Goal: Register for event/course

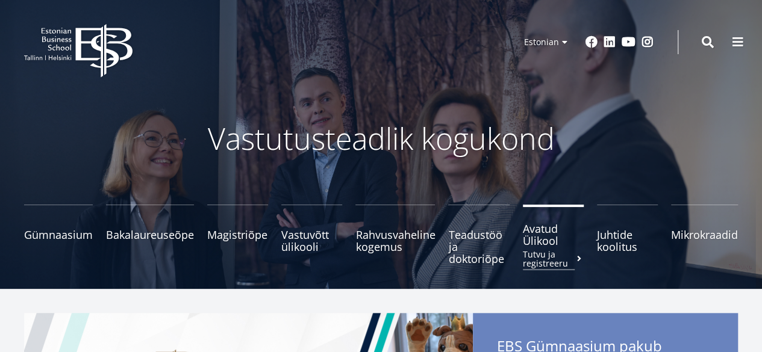
click at [545, 239] on span "Avatud Ülikool Tutvu ja registreeru" at bounding box center [553, 235] width 61 height 24
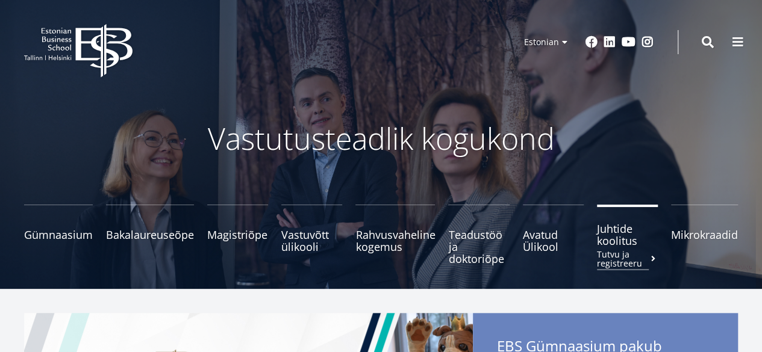
click at [617, 233] on span "Juhtide koolitus Tutvu ja registreeru" at bounding box center [627, 235] width 61 height 24
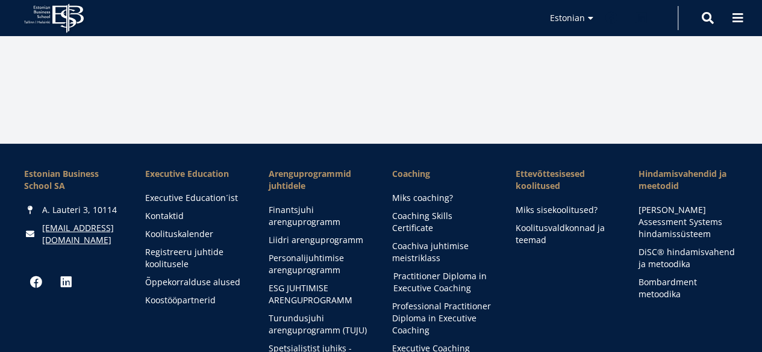
scroll to position [1904, 0]
